Goal: Task Accomplishment & Management: Check status

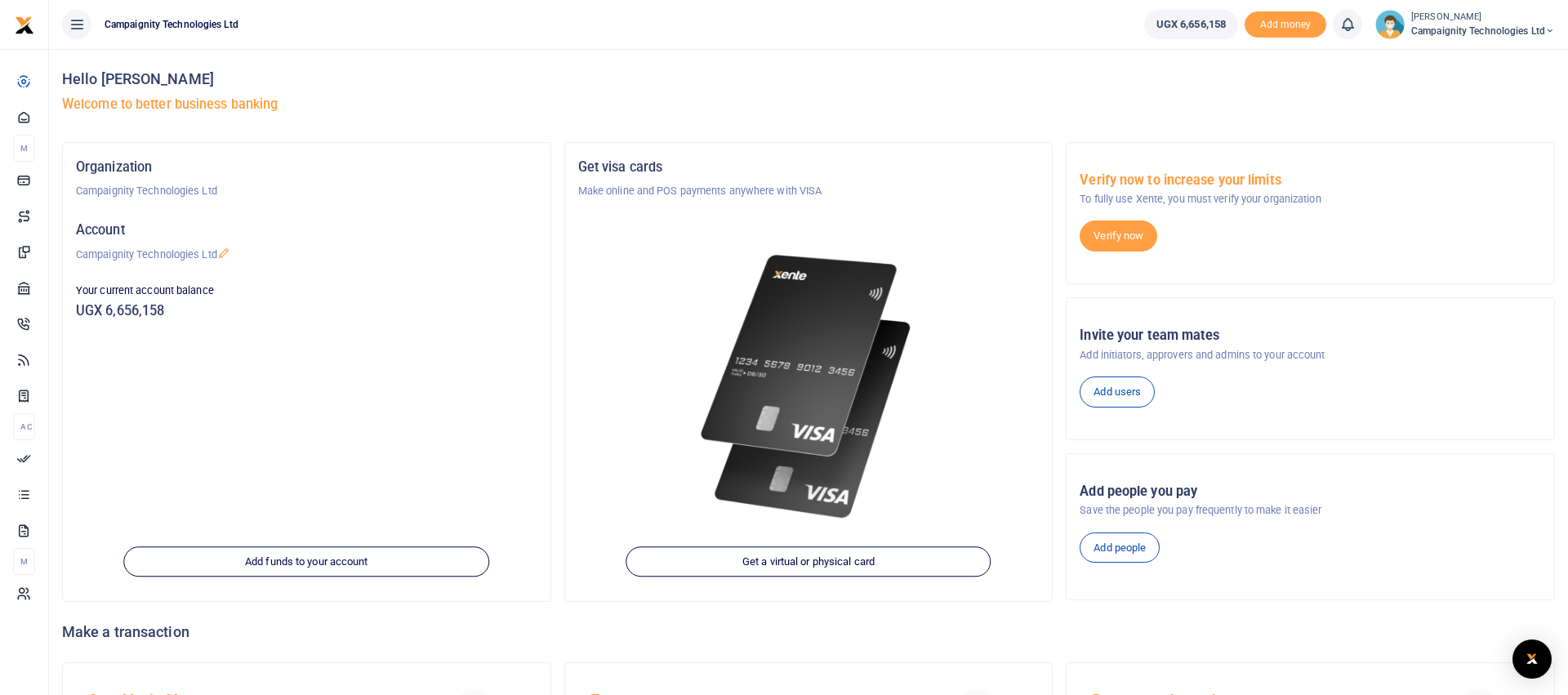
click at [304, 386] on div "Organization Campaignity Technologies Ltd Account Campaignity Technologies Ltd …" at bounding box center [307, 372] width 488 height 458
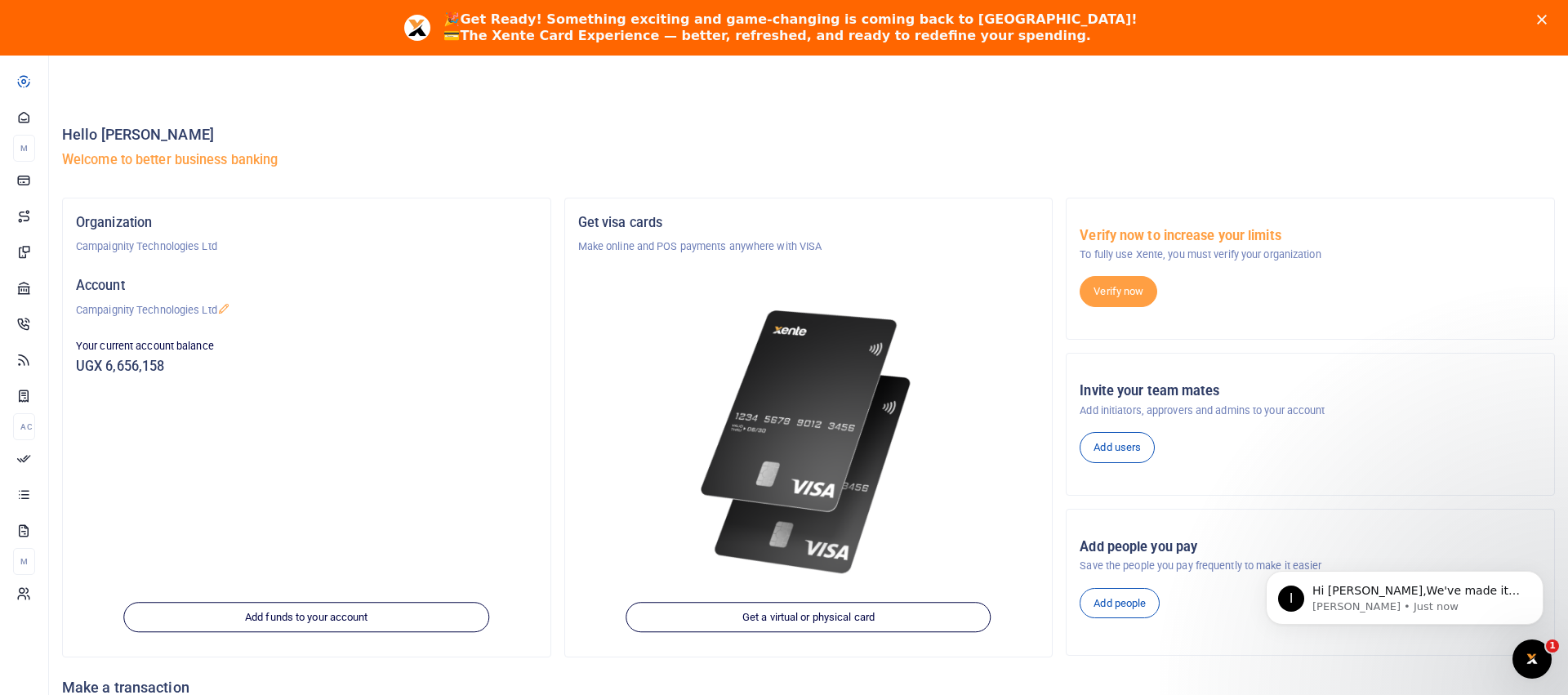
click at [1541, 19] on polygon "Close" at bounding box center [1542, 19] width 10 height 10
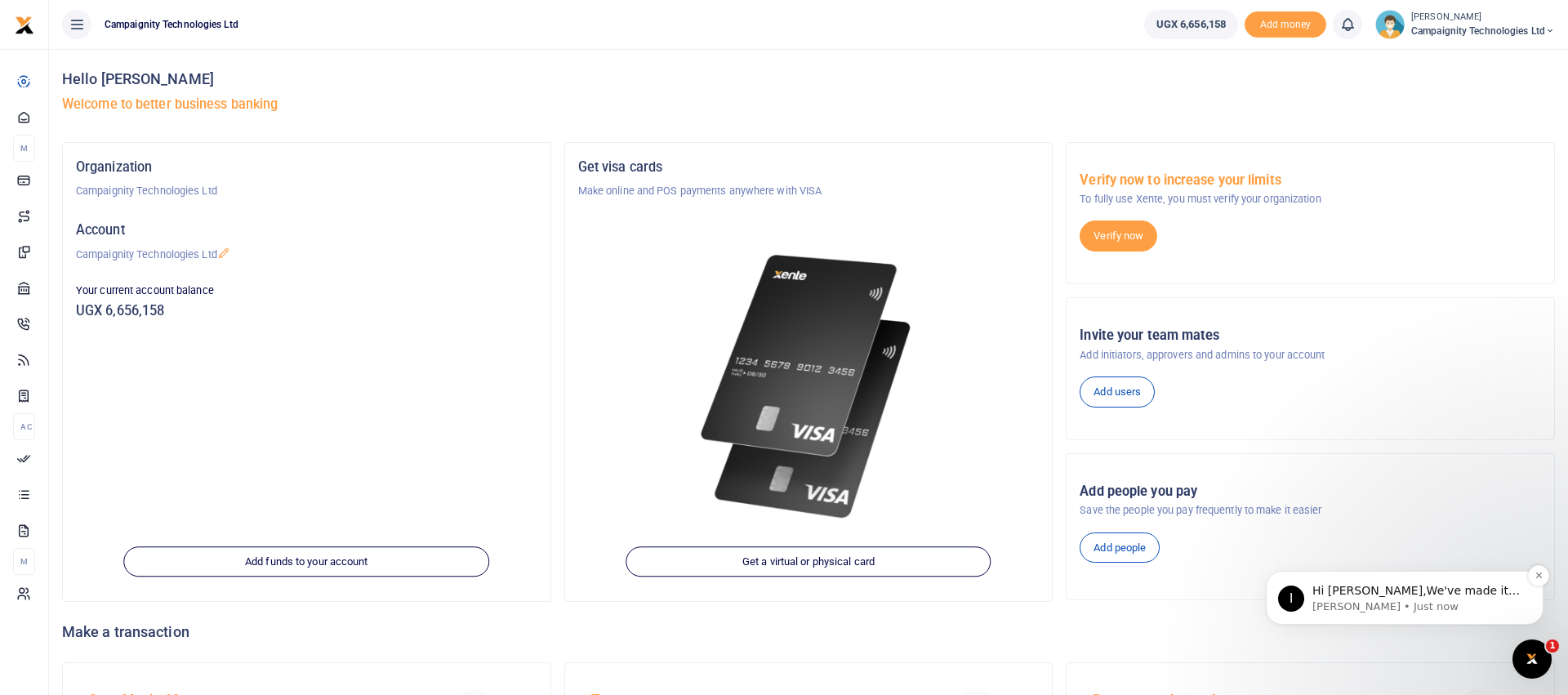
click at [1467, 596] on p "Hi [PERSON_NAME],We've made it easier to get support! Use this chat to connect …" at bounding box center [1418, 592] width 211 height 17
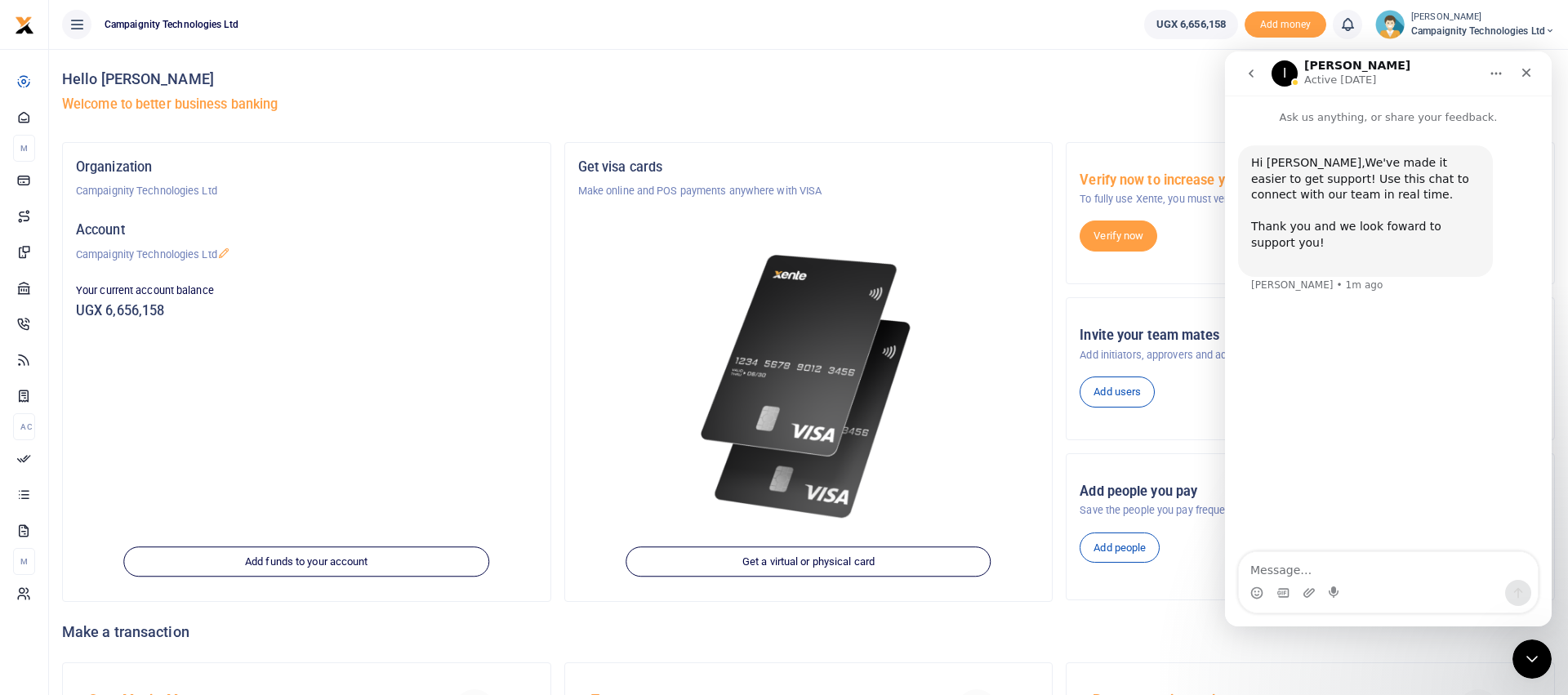
click at [1438, 470] on div "Hi [PERSON_NAME],We've made it easier to get support! Use this chat to connect …" at bounding box center [1388, 340] width 327 height 428
click at [1253, 75] on icon "go back" at bounding box center [1252, 73] width 13 height 13
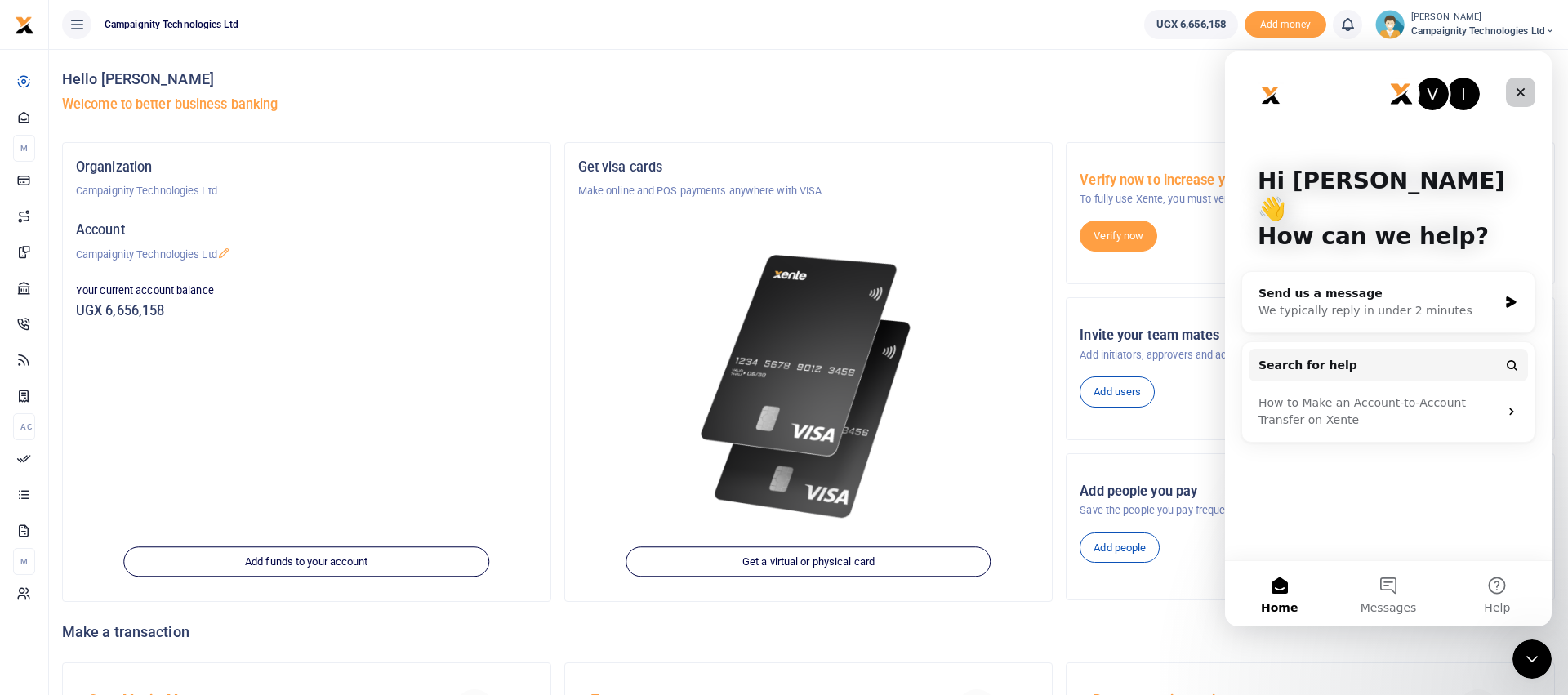
click at [1521, 96] on icon "Close" at bounding box center [1521, 92] width 13 height 13
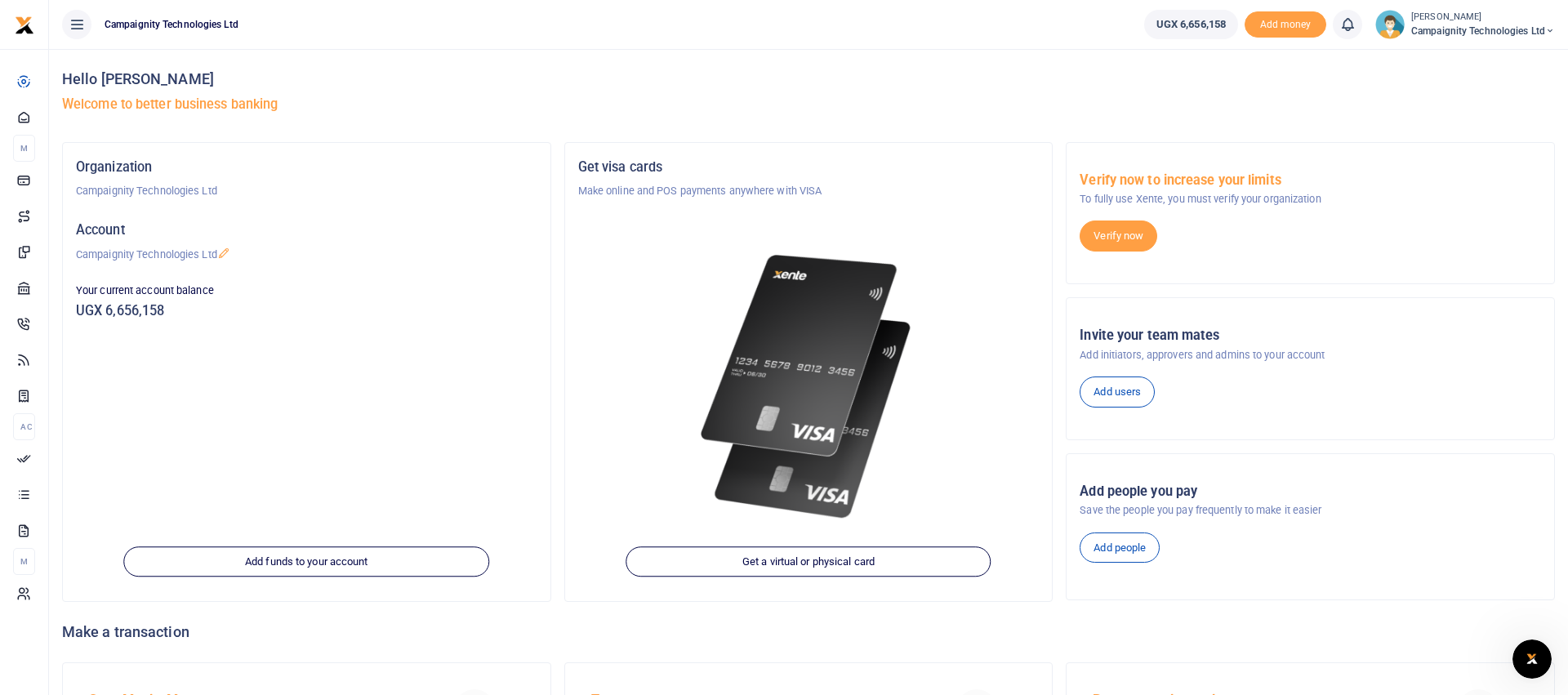
click at [1549, 25] on icon at bounding box center [1549, 31] width 10 height 11
click at [1347, 97] on h5 "Welcome to better business banking" at bounding box center [808, 105] width 1493 height 17
click at [1346, 27] on icon at bounding box center [1348, 24] width 17 height 18
click at [1016, 56] on div "Hello [PERSON_NAME] Welcome to better business banking" at bounding box center [808, 96] width 1493 height 93
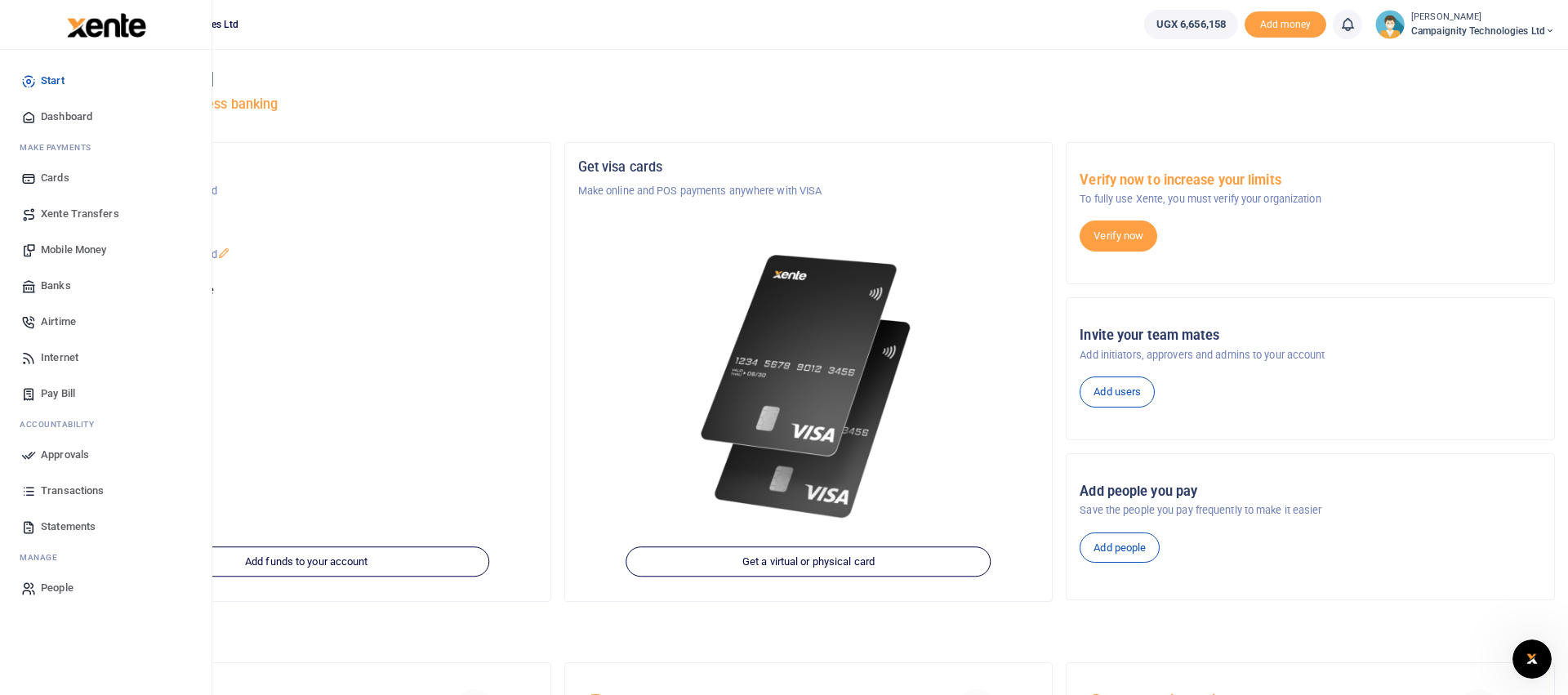
click at [71, 460] on span "Approvals" at bounding box center [65, 456] width 48 height 17
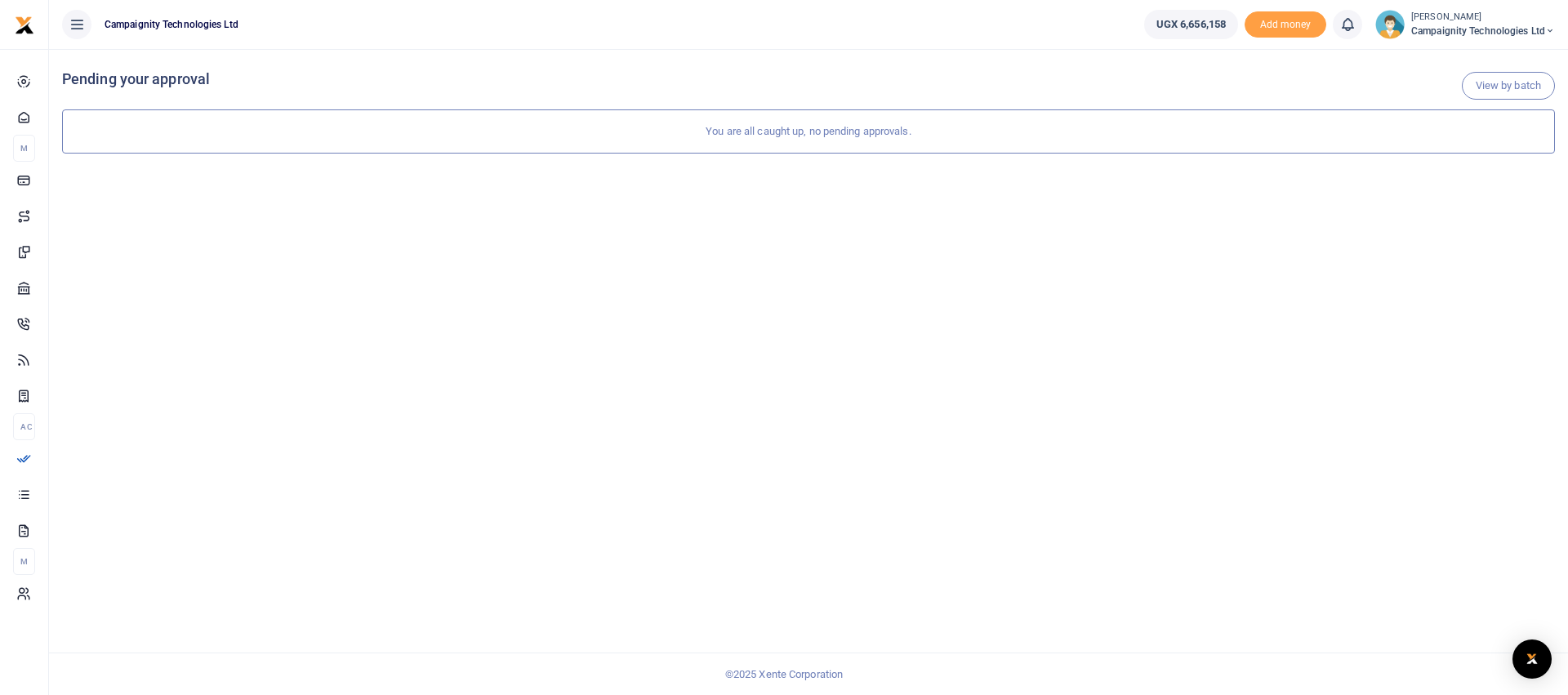
click at [449, 309] on div "View by batch Pending your approval You are all caught up, no pending approvals." at bounding box center [808, 372] width 1519 height 646
